Goal: Task Accomplishment & Management: Manage account settings

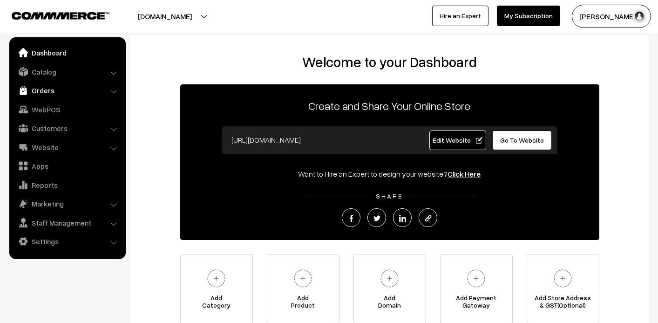
click at [47, 89] on link "Orders" at bounding box center [67, 90] width 111 height 17
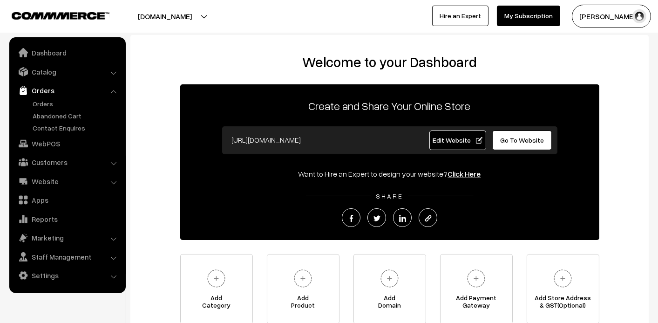
click at [47, 89] on link "Orders" at bounding box center [67, 90] width 111 height 17
click at [48, 105] on link "Orders" at bounding box center [76, 104] width 92 height 10
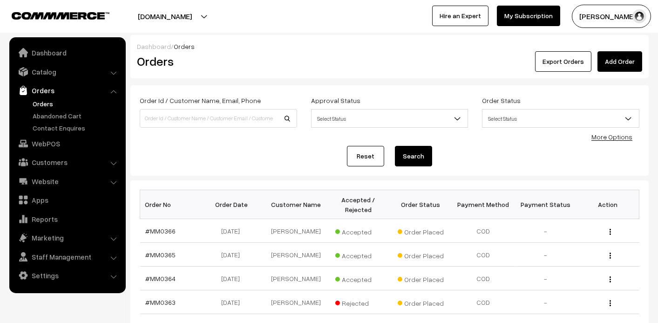
click at [42, 102] on link "Orders" at bounding box center [76, 104] width 92 height 10
click at [46, 117] on link "Abandoned Cart" at bounding box center [76, 116] width 92 height 10
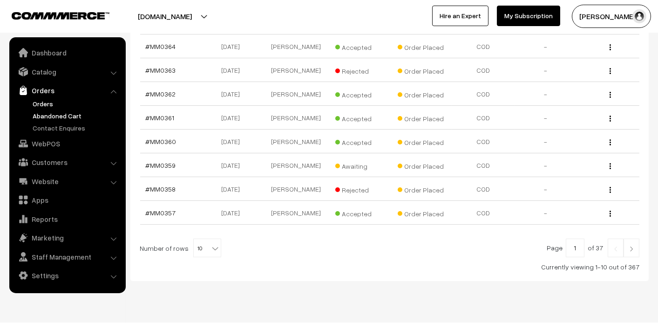
scroll to position [93, 0]
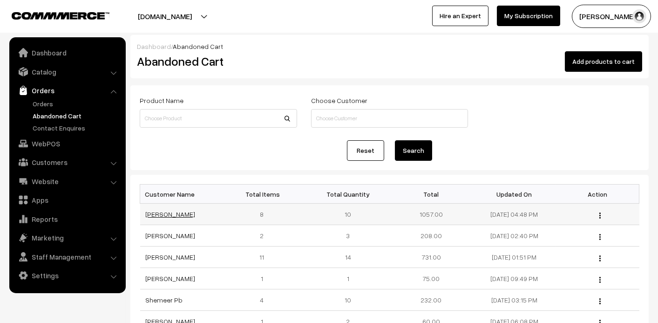
click at [163, 215] on link "[PERSON_NAME]" at bounding box center [171, 214] width 50 height 8
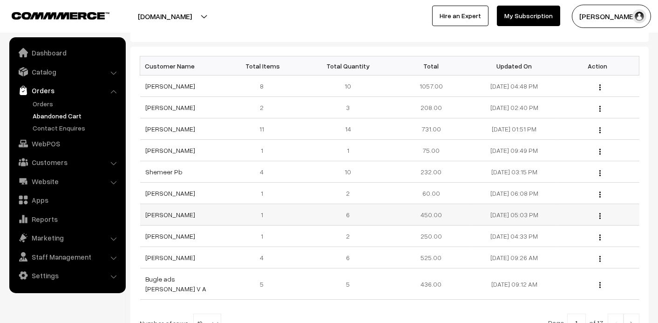
scroll to position [139, 0]
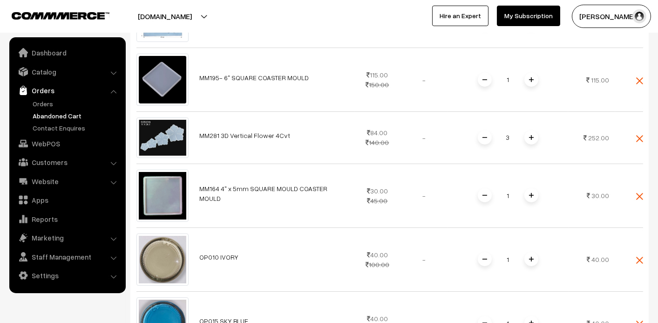
scroll to position [93, 0]
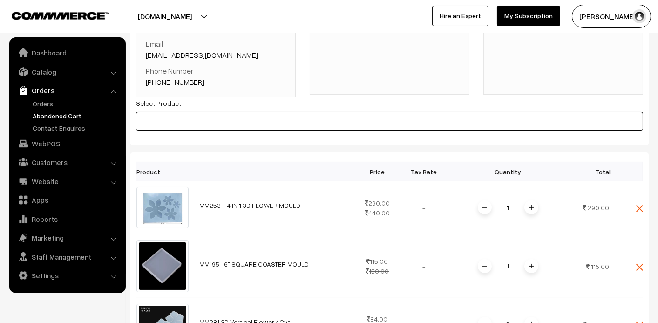
click at [180, 123] on input at bounding box center [389, 121] width 507 height 19
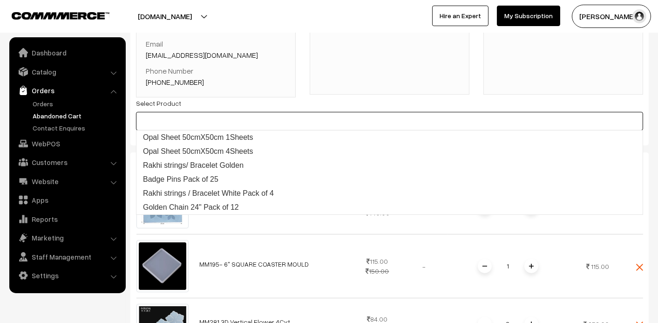
click at [310, 112] on input at bounding box center [389, 121] width 507 height 19
click at [242, 118] on input at bounding box center [389, 121] width 507 height 19
type input "mm144"
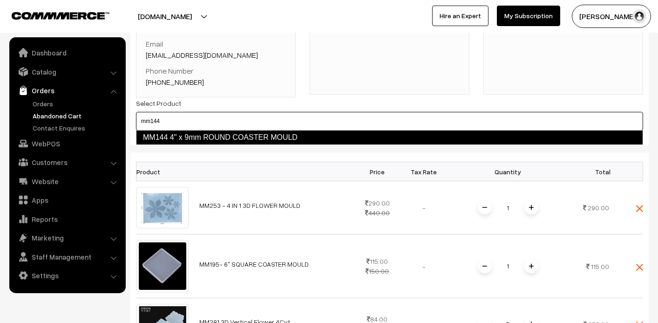
click at [242, 132] on link "MM144 4" x 9mm ROUND COASTER MOULD" at bounding box center [389, 137] width 507 height 15
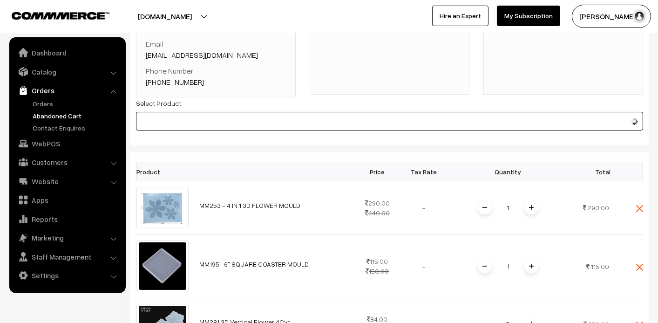
click at [249, 117] on input at bounding box center [389, 121] width 507 height 19
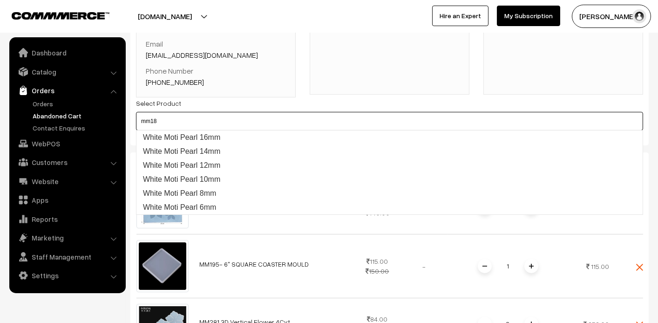
type input "mm185"
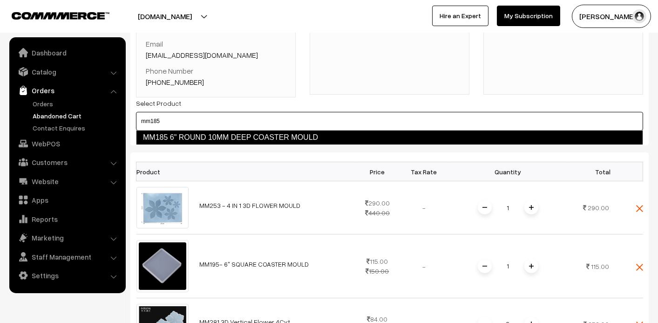
click at [244, 139] on link "MM185 6" ROUND 10MM DEEP COASTER MOULD" at bounding box center [389, 137] width 507 height 15
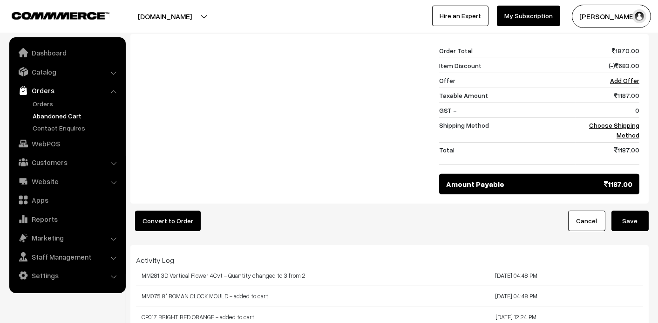
scroll to position [885, 0]
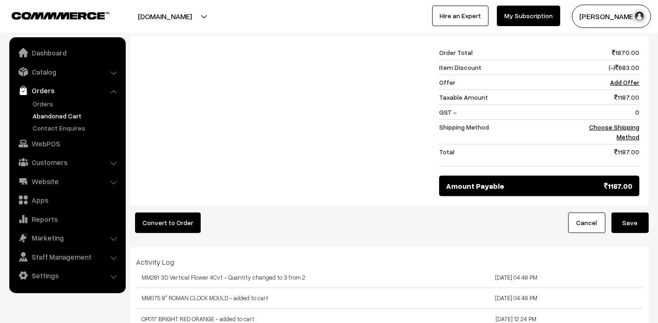
click at [631, 218] on button "Save" at bounding box center [630, 222] width 37 height 20
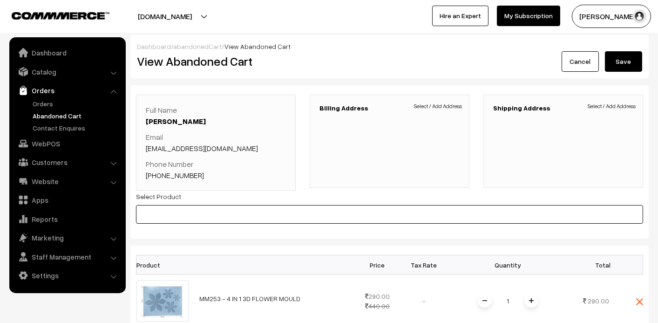
click at [216, 212] on input at bounding box center [389, 214] width 507 height 19
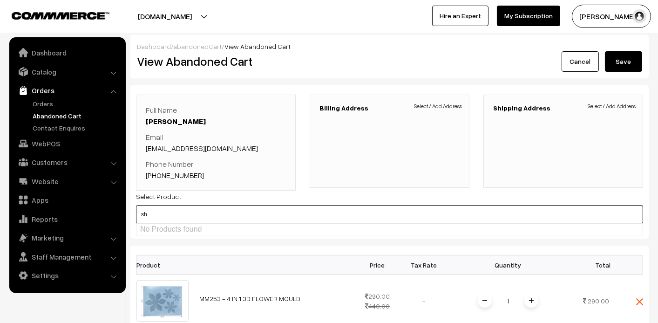
type input "s"
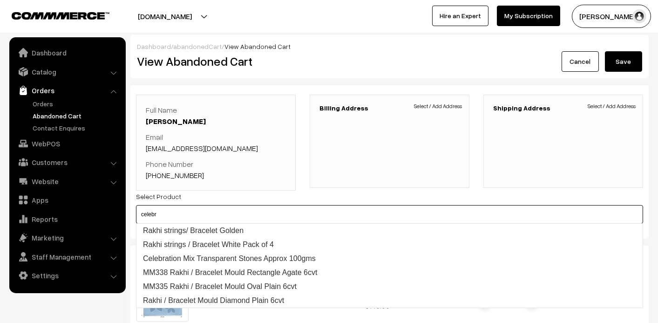
type input "celebra"
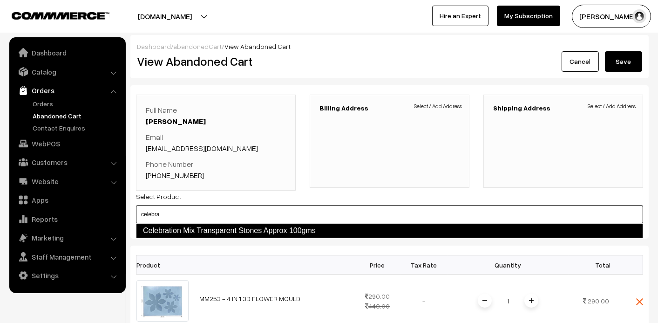
click at [223, 231] on link "Celebration Mix Transparent Stones Approx 100gms" at bounding box center [389, 230] width 507 height 15
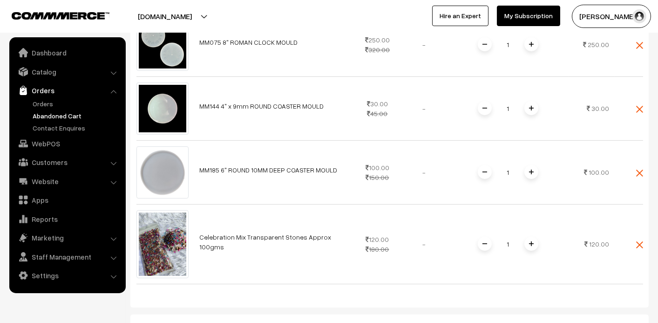
scroll to position [745, 0]
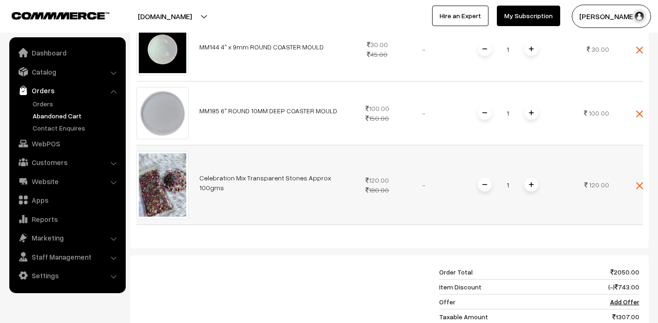
click at [638, 186] on img at bounding box center [639, 185] width 7 height 7
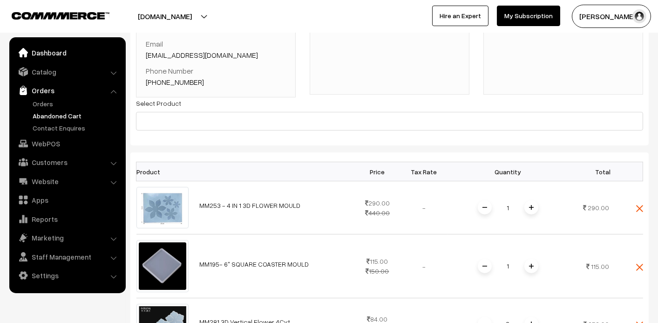
scroll to position [0, 0]
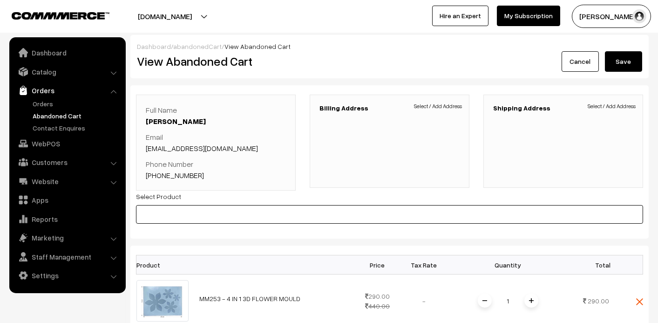
click at [190, 217] on input at bounding box center [389, 214] width 507 height 19
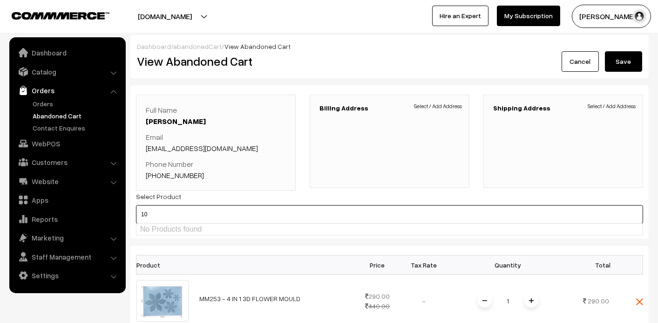
type input "1"
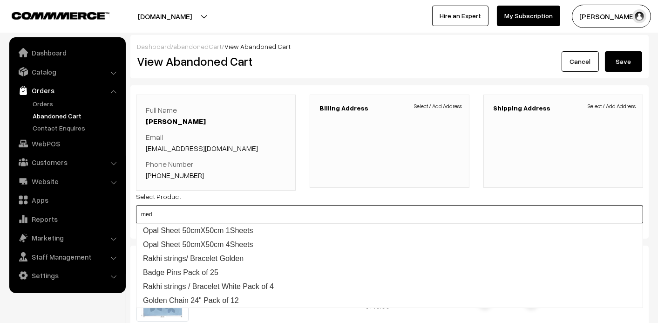
type input "medi"
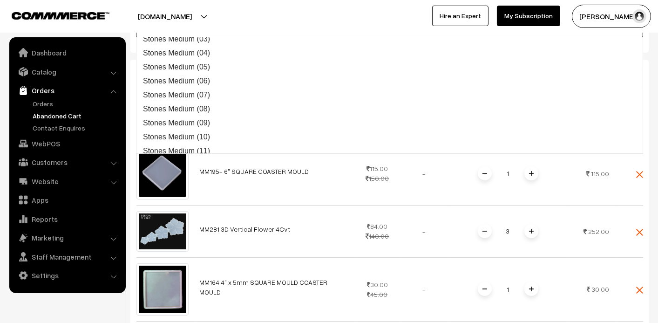
scroll to position [103, 0]
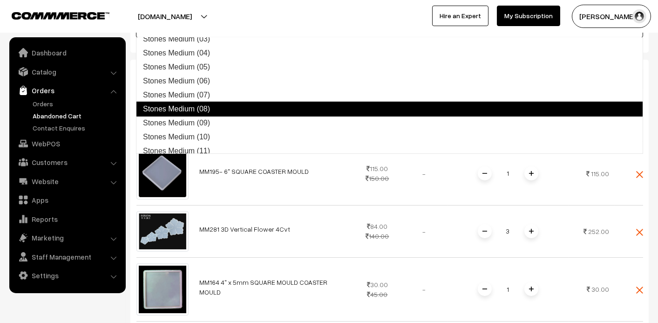
click at [244, 112] on link "Stones Medium (08)" at bounding box center [389, 109] width 507 height 15
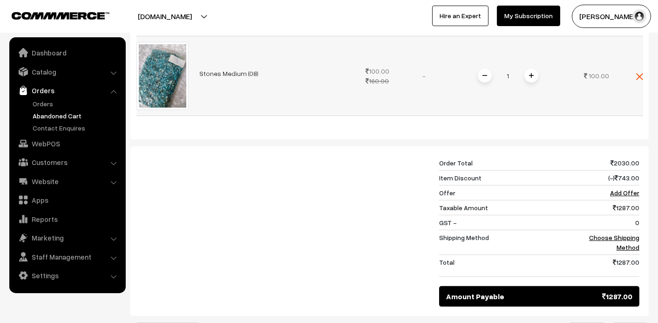
scroll to position [839, 0]
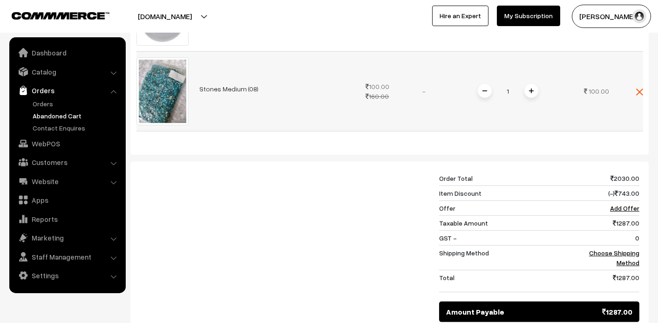
click at [637, 89] on img at bounding box center [639, 92] width 7 height 7
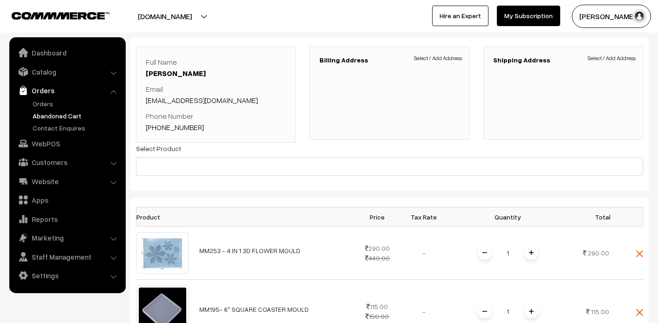
scroll to position [47, 0]
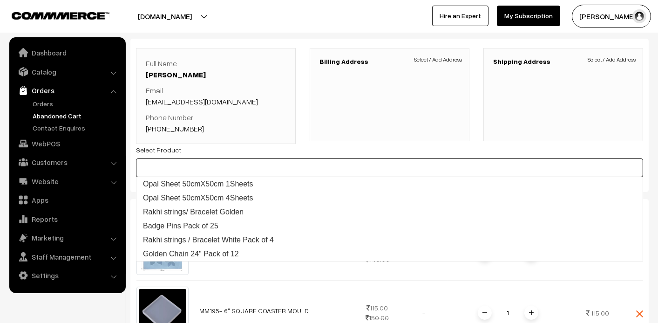
click at [228, 165] on input at bounding box center [389, 167] width 507 height 19
type input "stones"
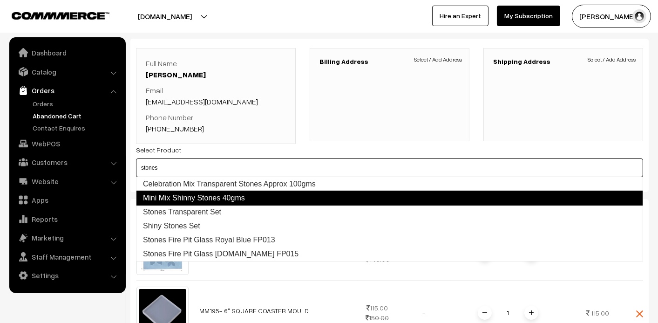
click at [246, 197] on link "Mini Mix Shinny Stones 40gms" at bounding box center [389, 198] width 507 height 15
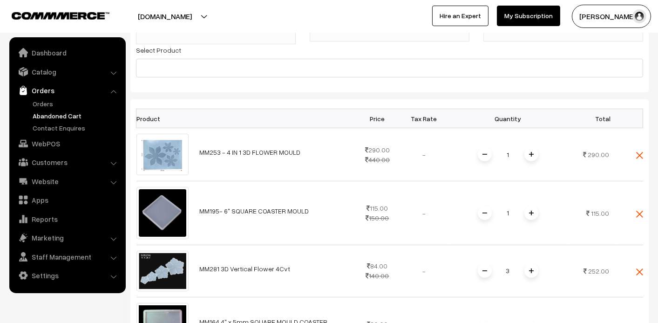
scroll to position [47, 0]
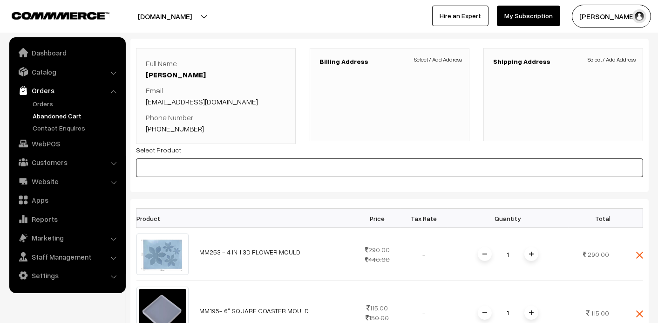
click at [175, 168] on input at bounding box center [389, 167] width 507 height 19
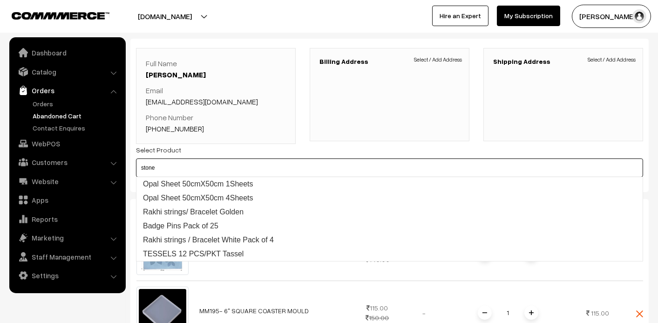
type input "stones"
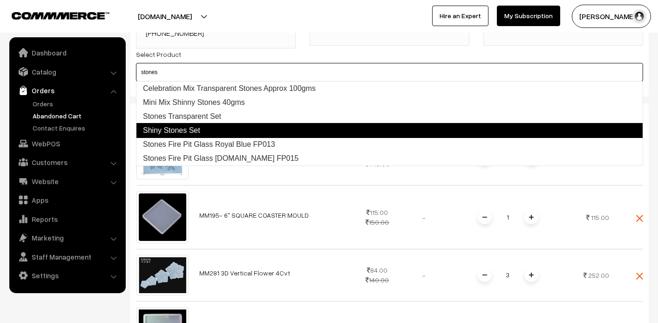
scroll to position [93, 0]
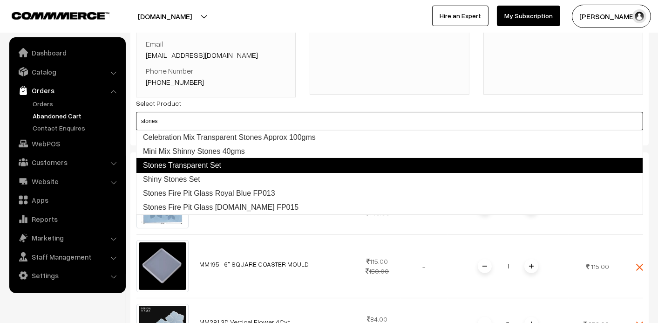
click at [216, 165] on link "Stones Transparent Set" at bounding box center [389, 165] width 507 height 15
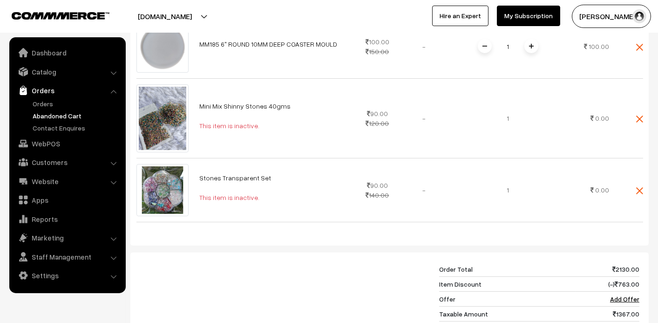
scroll to position [885, 0]
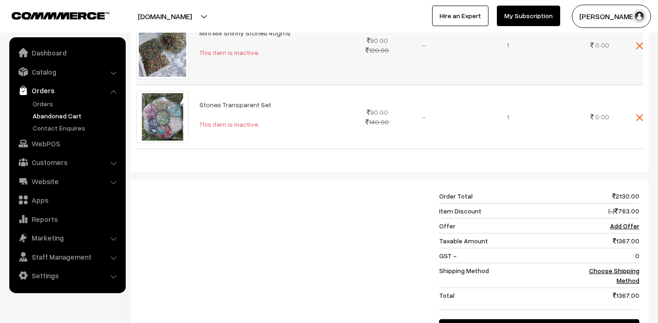
click at [641, 43] on img at bounding box center [639, 45] width 7 height 7
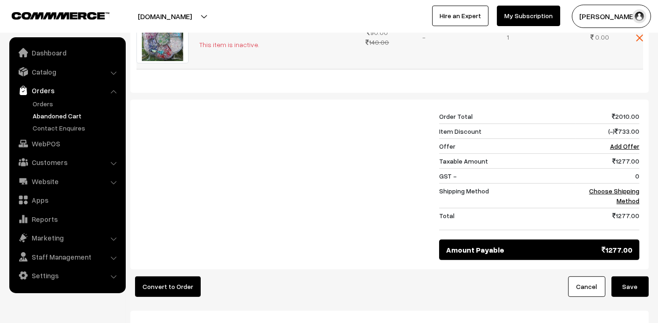
click at [640, 38] on img at bounding box center [639, 37] width 7 height 7
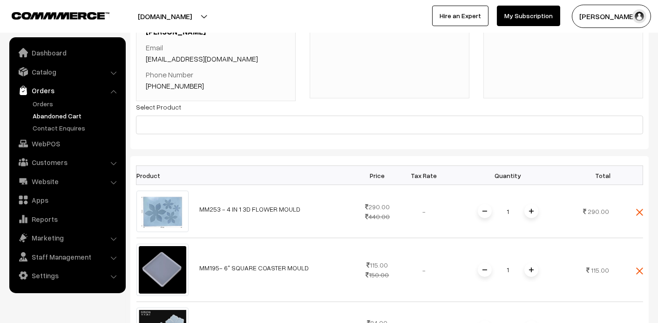
scroll to position [139, 0]
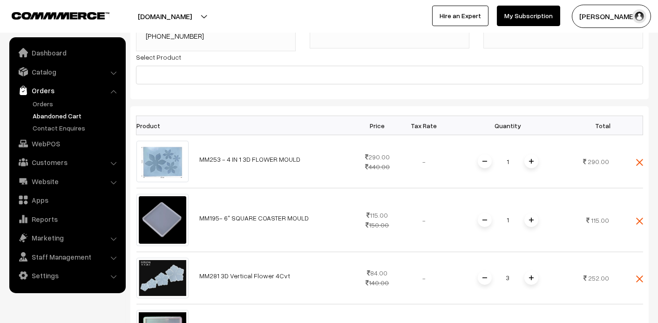
click at [268, 64] on div "Select Product" at bounding box center [389, 67] width 507 height 33
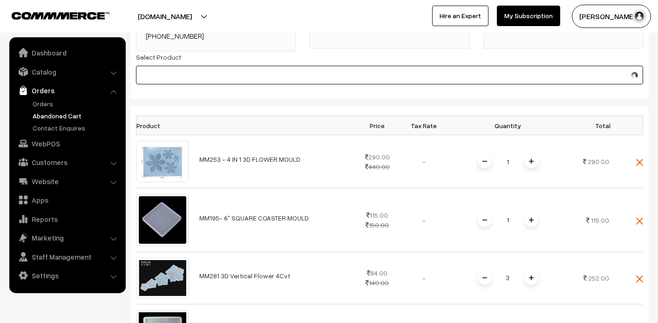
click at [270, 79] on input at bounding box center [389, 75] width 507 height 19
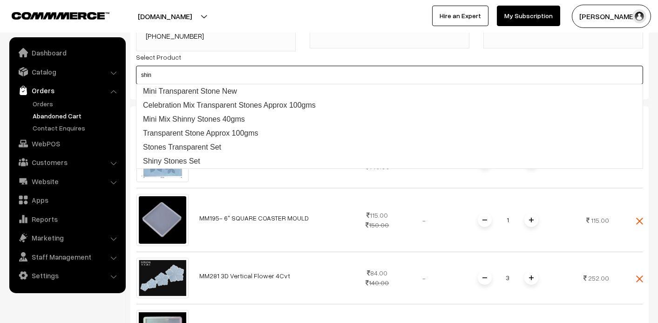
type input "shinn"
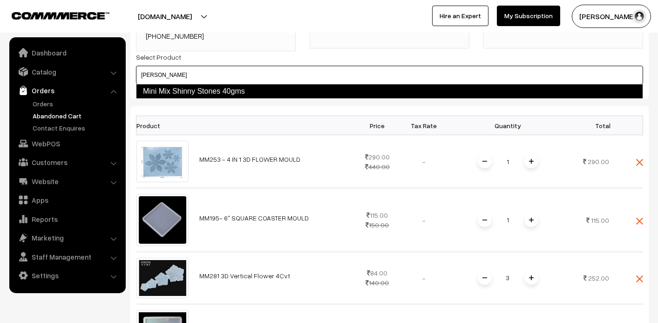
click at [184, 87] on link "Mini Mix Shinny Stones 40gms" at bounding box center [389, 91] width 507 height 15
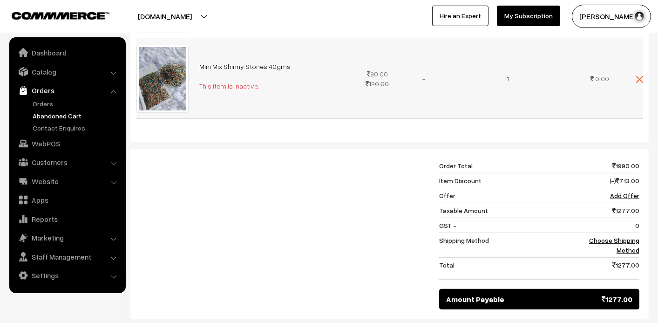
scroll to position [792, 0]
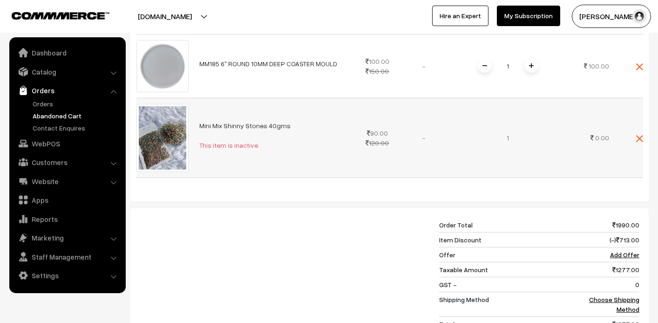
click at [641, 136] on img at bounding box center [639, 138] width 7 height 7
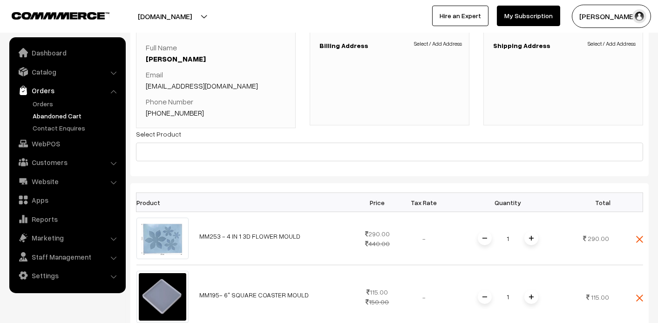
scroll to position [0, 0]
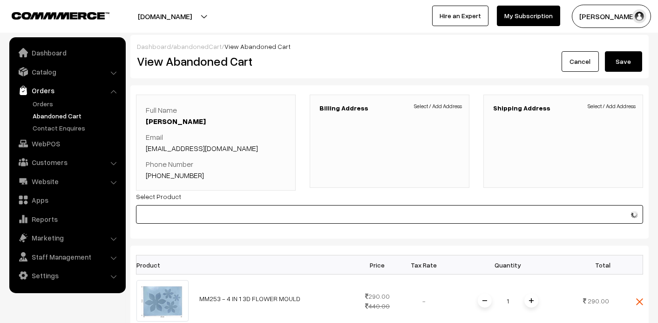
click at [223, 220] on input at bounding box center [389, 214] width 507 height 19
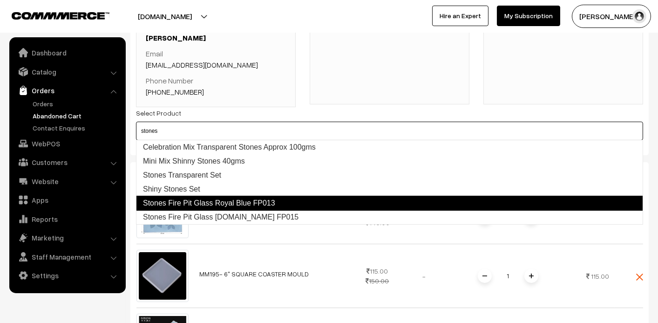
scroll to position [47, 0]
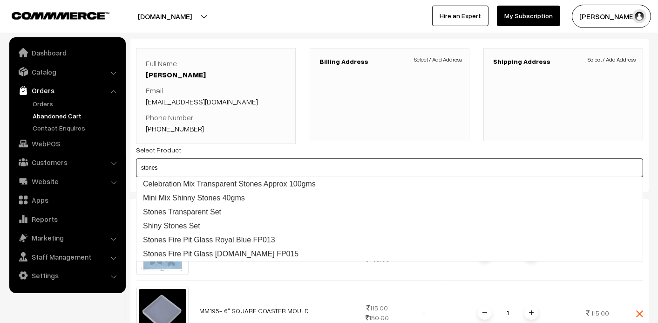
click at [210, 160] on input "stones" at bounding box center [389, 167] width 507 height 19
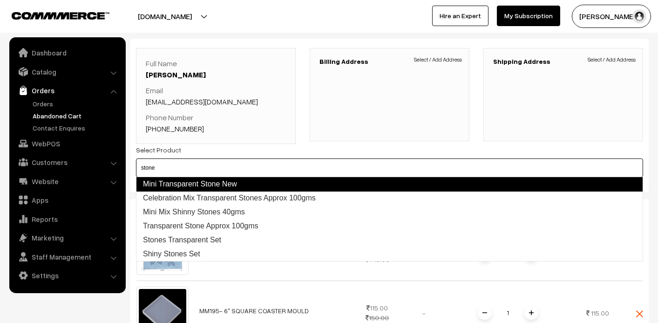
type input "stone"
click at [192, 150] on div "Select Product" at bounding box center [389, 160] width 507 height 33
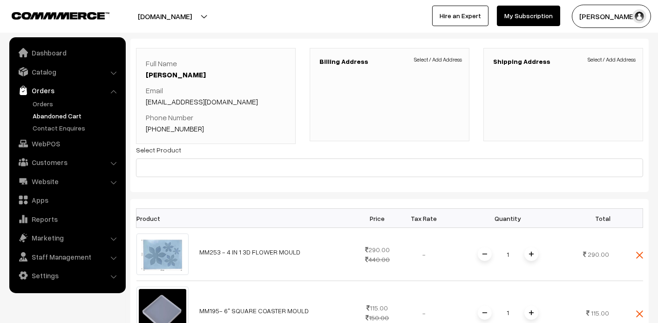
click at [191, 157] on div "Select Product" at bounding box center [389, 160] width 507 height 33
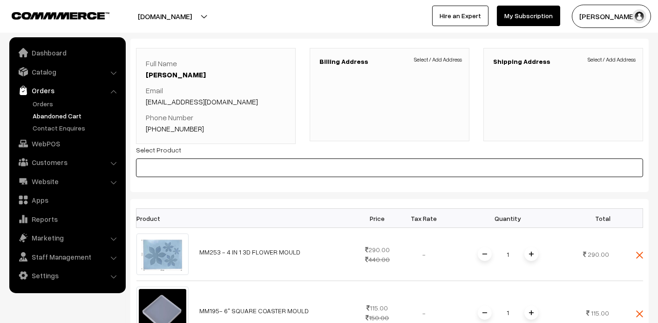
click at [190, 170] on input at bounding box center [389, 167] width 507 height 19
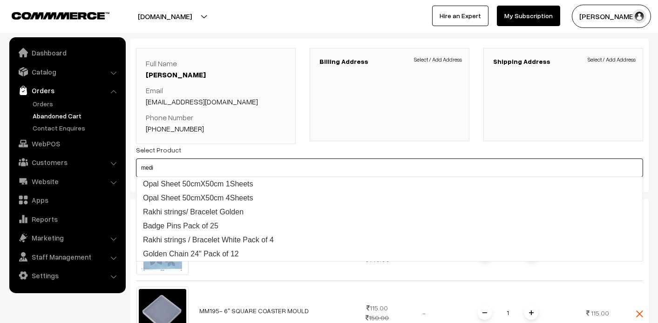
type input "mediu"
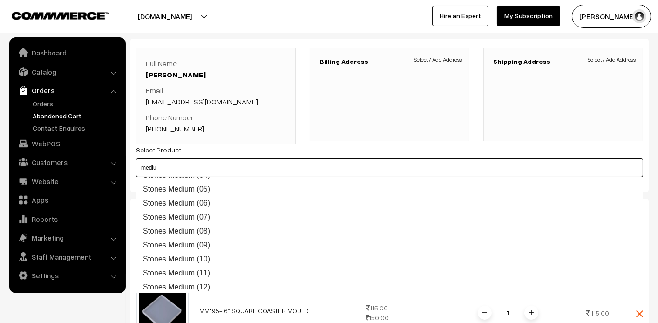
scroll to position [164, 0]
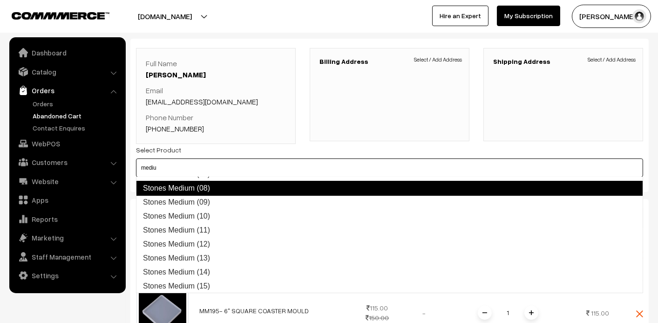
click at [208, 190] on link "Stones Medium (08)" at bounding box center [389, 188] width 507 height 15
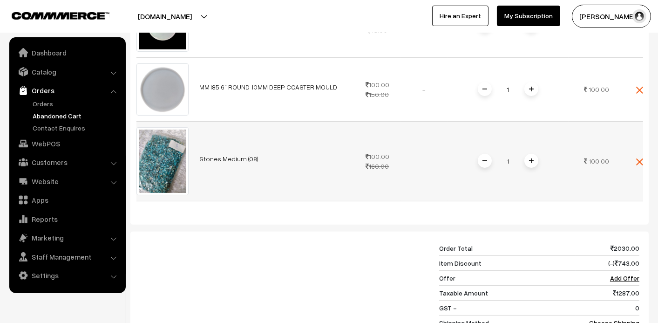
scroll to position [839, 0]
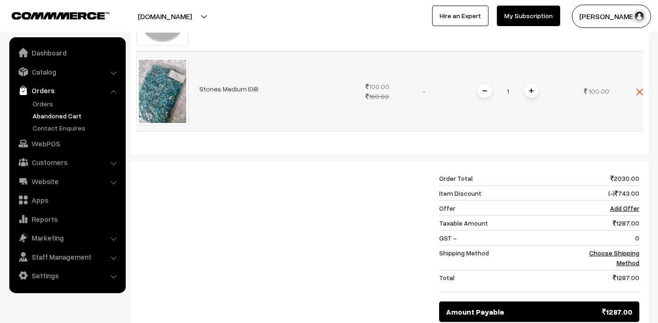
click at [530, 91] on img at bounding box center [531, 91] width 5 height 5
click at [531, 90] on img at bounding box center [531, 91] width 5 height 5
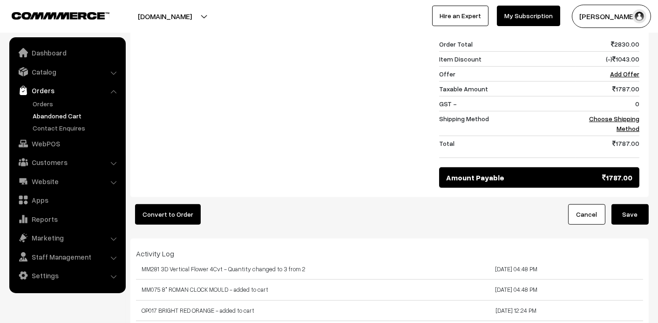
scroll to position [1071, 0]
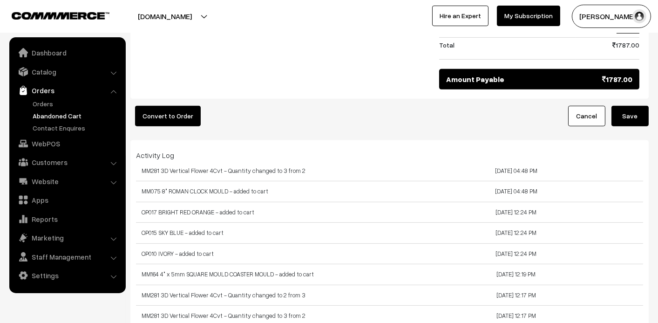
click at [621, 114] on button "Save" at bounding box center [630, 116] width 37 height 20
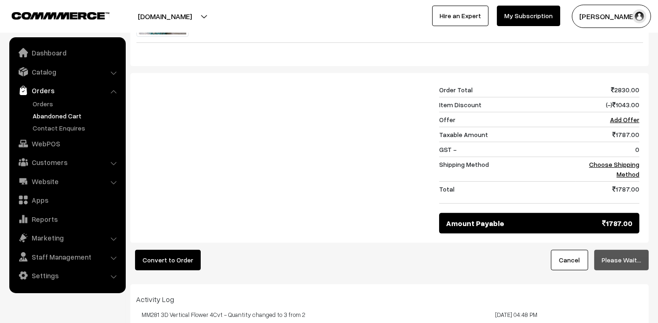
scroll to position [931, 0]
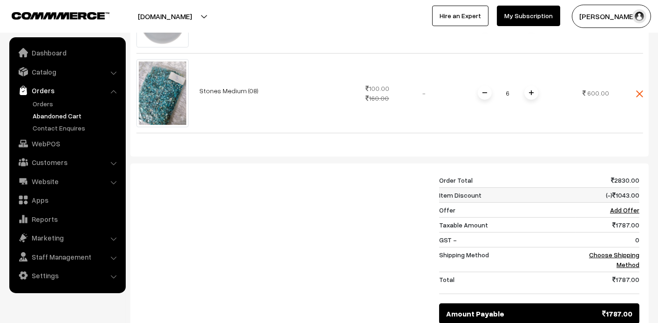
scroll to position [839, 0]
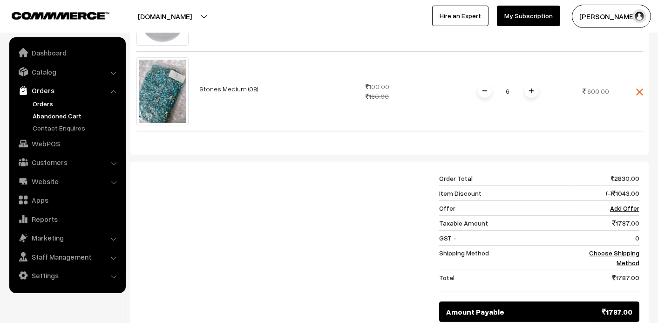
click at [50, 100] on link "Orders" at bounding box center [76, 104] width 92 height 10
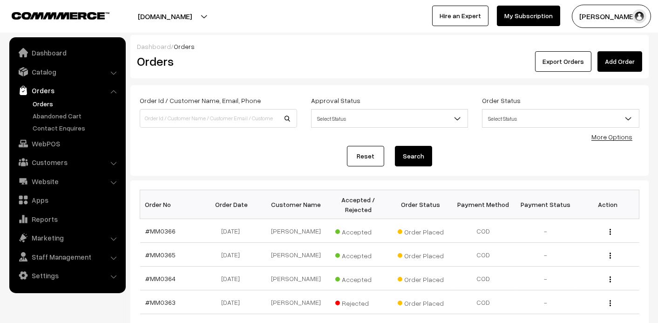
click at [43, 107] on link "Orders" at bounding box center [76, 104] width 92 height 10
click at [44, 116] on link "Abandoned Cart" at bounding box center [76, 116] width 92 height 10
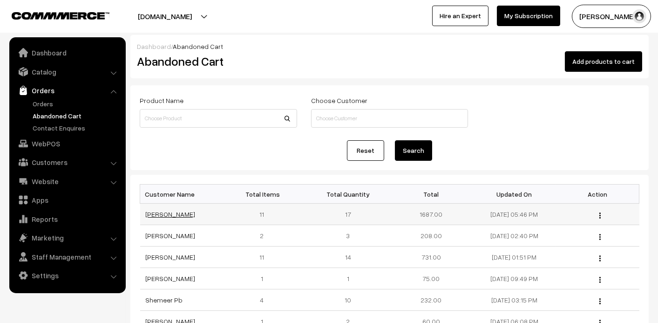
click at [171, 212] on link "[PERSON_NAME]" at bounding box center [171, 214] width 50 height 8
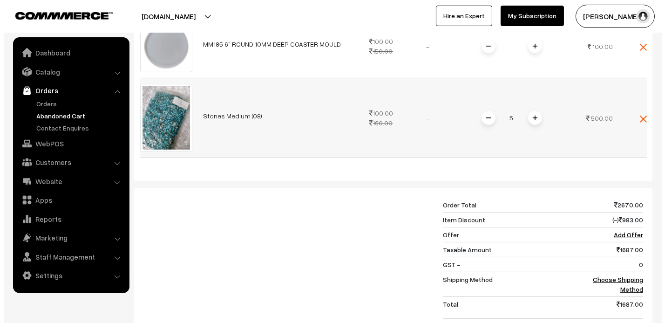
scroll to position [931, 0]
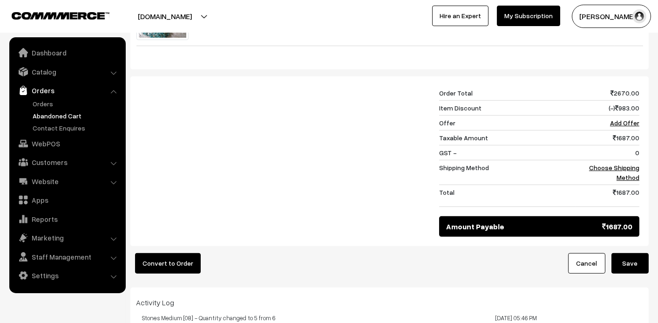
click at [173, 253] on button "Convert to Order" at bounding box center [168, 263] width 66 height 20
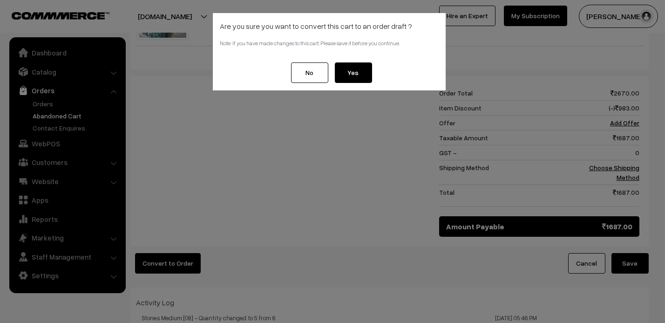
click at [359, 72] on button "Yes" at bounding box center [353, 72] width 37 height 20
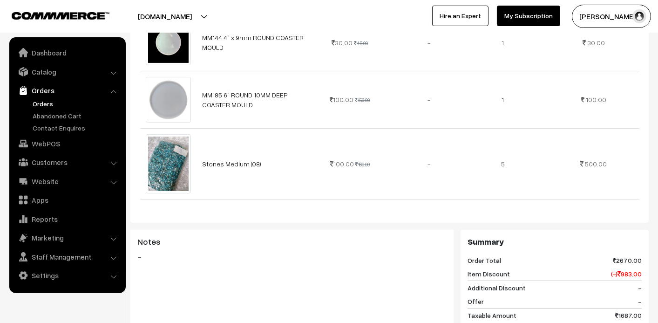
scroll to position [997, 0]
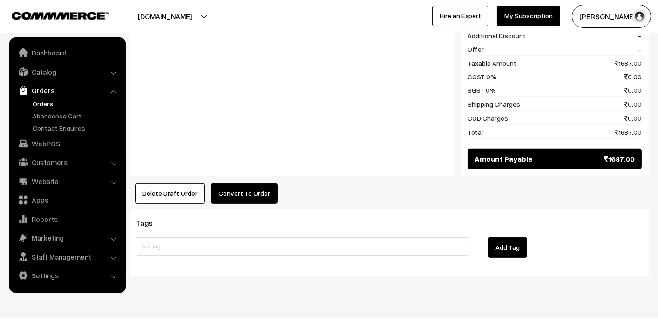
click at [256, 183] on button "Convert To Order" at bounding box center [244, 193] width 67 height 20
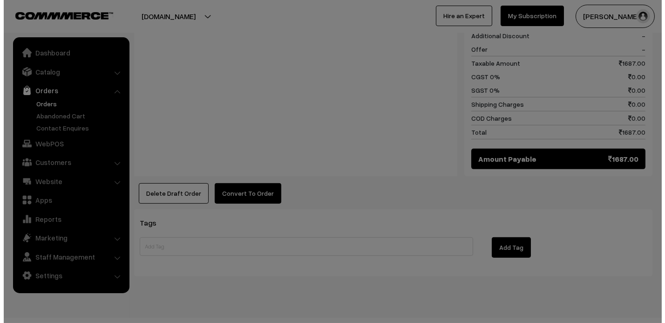
scroll to position [1006, 0]
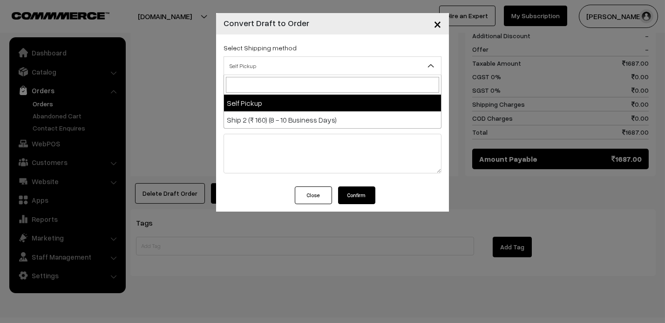
click at [308, 65] on span "Self Pickup" at bounding box center [332, 66] width 217 height 16
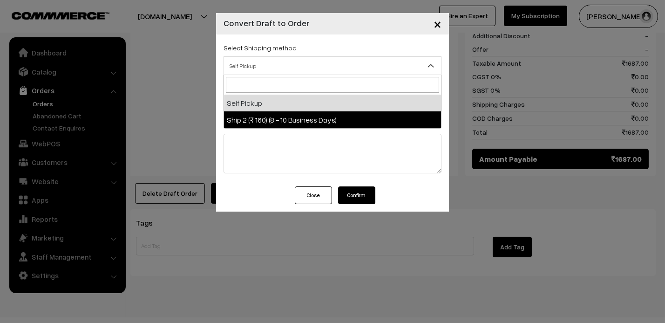
select select "SHI7"
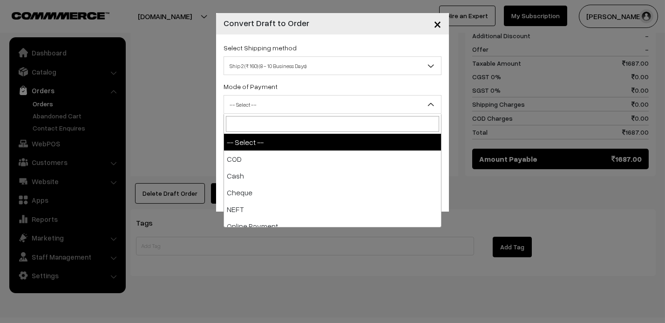
click at [296, 95] on span "-- Select --" at bounding box center [333, 104] width 218 height 19
click at [574, 36] on div "× Convert Draft to Order Select Shipping method Self Pickup Ship 2 (₹ 160) (8 -…" at bounding box center [332, 161] width 665 height 323
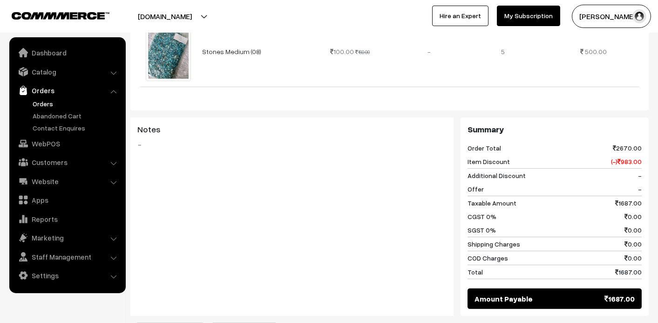
scroll to position [904, 0]
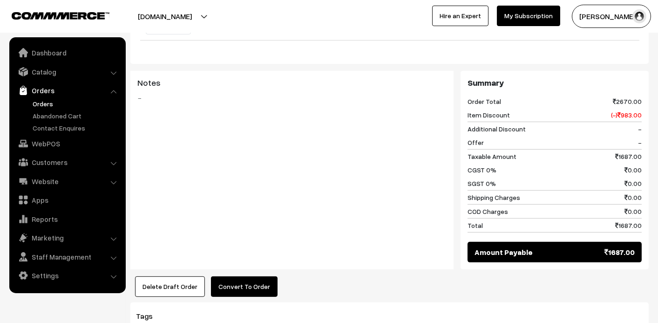
click at [227, 276] on button "Convert To Order" at bounding box center [244, 286] width 67 height 20
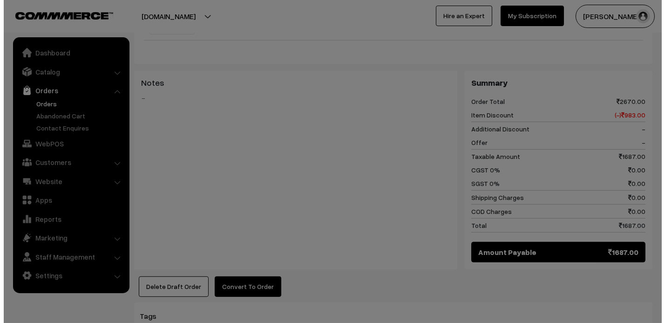
scroll to position [912, 0]
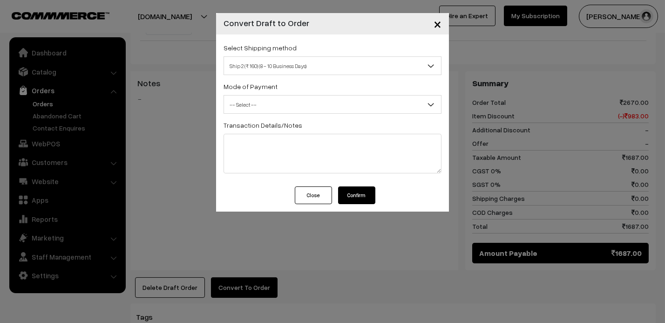
click at [293, 100] on span "-- Select --" at bounding box center [332, 104] width 217 height 16
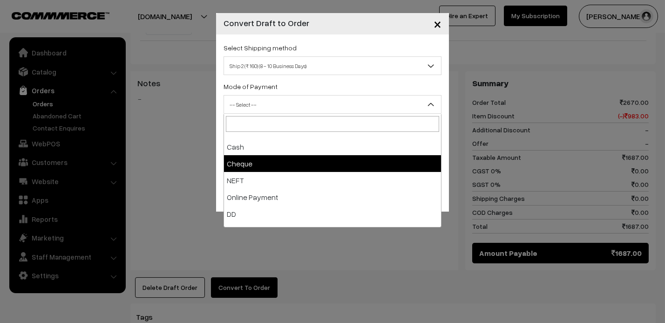
scroll to position [41, 0]
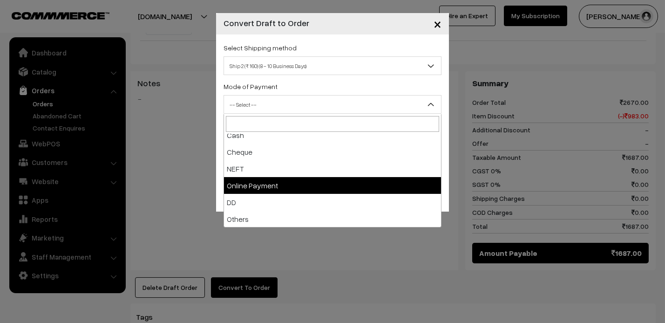
select select "5"
checkbox input "true"
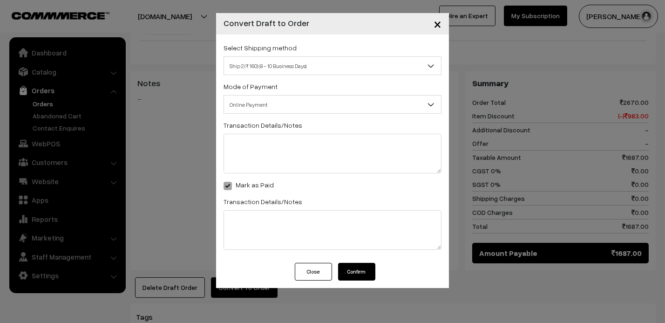
click at [360, 273] on button "Confirm" at bounding box center [356, 272] width 37 height 18
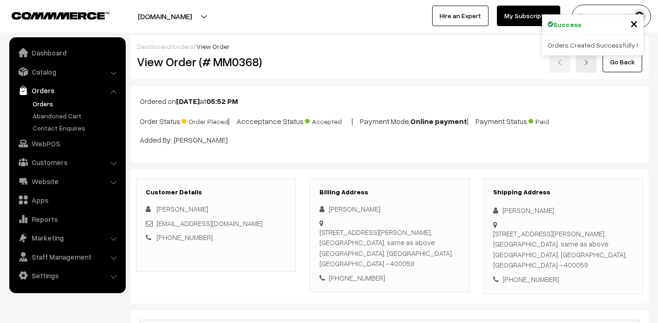
scroll to position [923, 0]
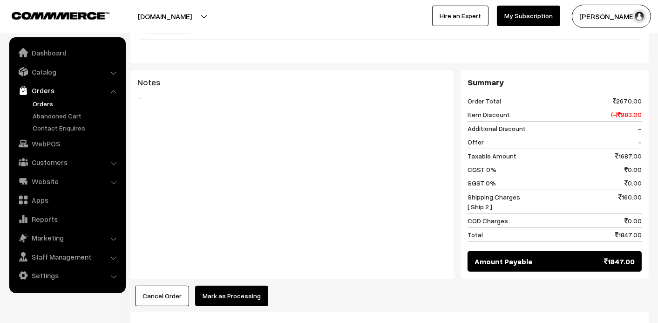
click at [40, 105] on link "Orders" at bounding box center [76, 104] width 92 height 10
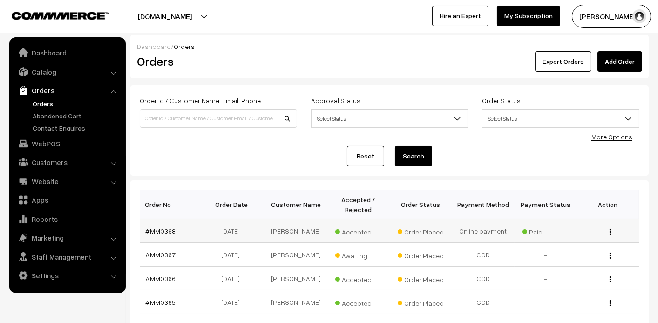
click at [420, 234] on span "Order Placed" at bounding box center [421, 231] width 47 height 12
click at [297, 232] on td "[PERSON_NAME]" at bounding box center [296, 231] width 62 height 24
click at [358, 256] on span "Awaiting" at bounding box center [358, 254] width 47 height 12
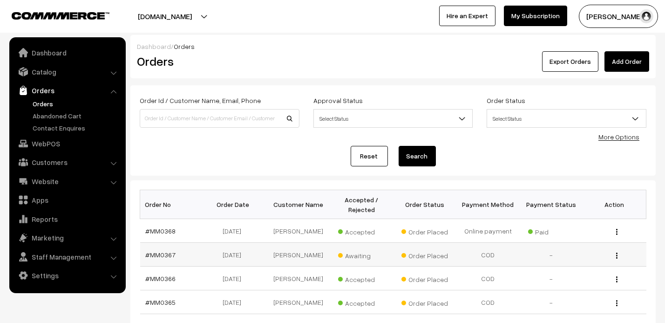
click at [0, 0] on div "× Change Status [PERSON_NAME] as Rejected [PERSON_NAME] as Accepted" at bounding box center [0, 0] width 0 height 0
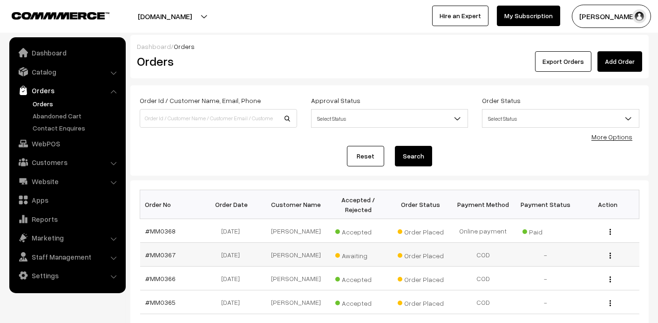
drag, startPoint x: 358, startPoint y: 256, endPoint x: 353, endPoint y: 252, distance: 6.3
click at [353, 252] on span "Awaiting" at bounding box center [358, 254] width 47 height 12
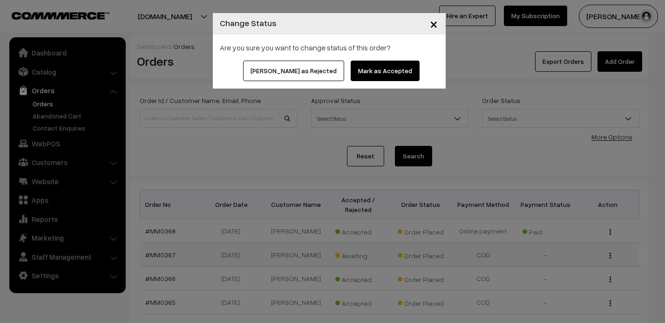
click at [353, 252] on div "× Change Status Are you sure you want to change status of this order? [PERSON_N…" at bounding box center [332, 161] width 665 height 323
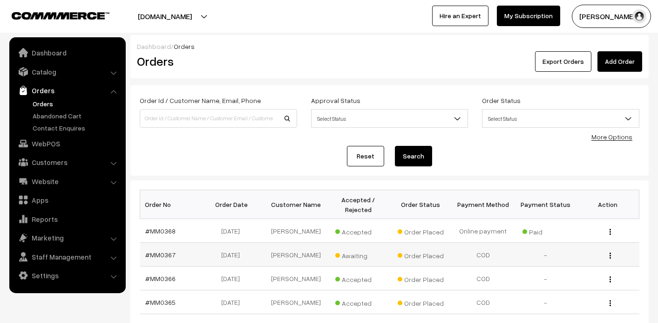
click at [346, 257] on span "Awaiting" at bounding box center [358, 254] width 47 height 12
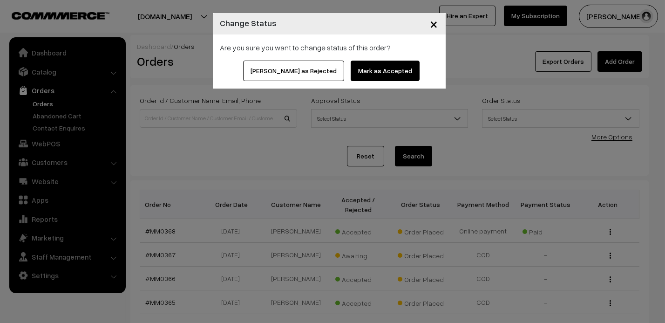
click at [434, 27] on span "×" at bounding box center [434, 23] width 8 height 17
click at [434, 27] on div "[PERSON_NAME]… My Profile Refer & Earn Support Sign Out Hire an Expert My Subsc…" at bounding box center [501, 16] width 337 height 23
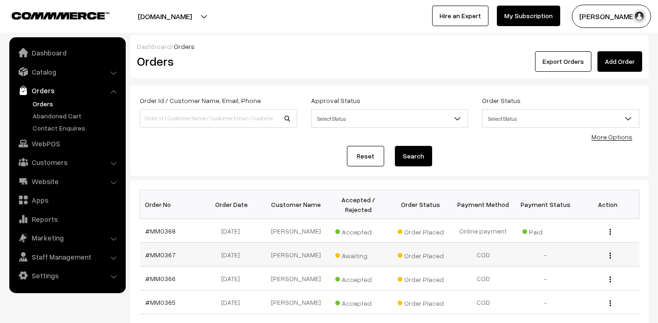
click at [227, 253] on td "[DATE]" at bounding box center [234, 255] width 62 height 24
click at [154, 254] on link "#MM0367" at bounding box center [161, 255] width 30 height 8
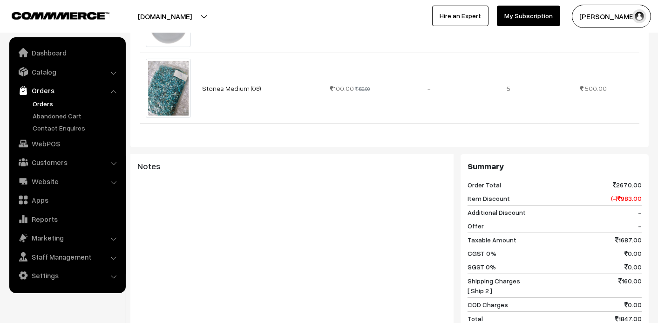
scroll to position [914, 0]
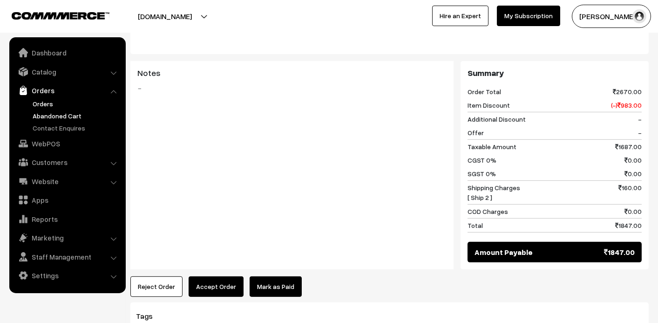
click at [42, 112] on link "Abandoned Cart" at bounding box center [76, 116] width 92 height 10
